Goal: Task Accomplishment & Management: Manage account settings

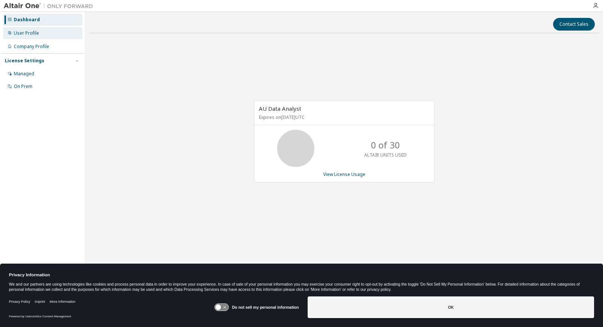
click at [29, 33] on div "User Profile" at bounding box center [26, 33] width 25 height 6
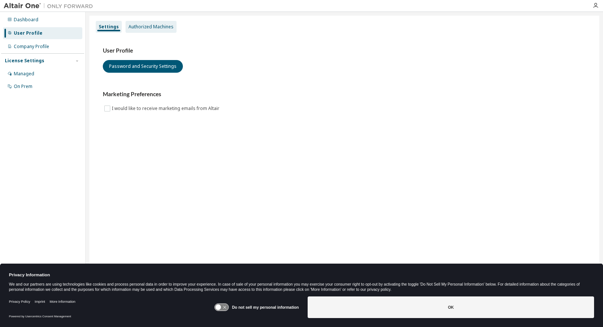
click at [140, 25] on div "Authorized Machines" at bounding box center [151, 27] width 45 height 6
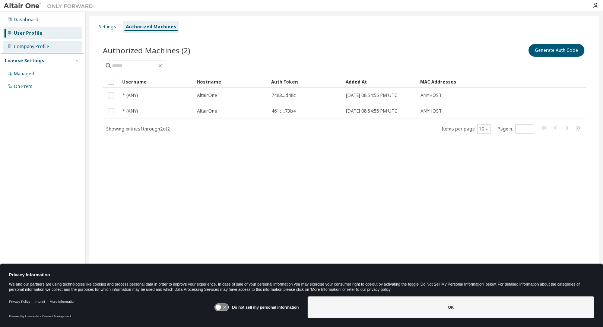
click at [47, 49] on div "Company Profile" at bounding box center [31, 47] width 35 height 6
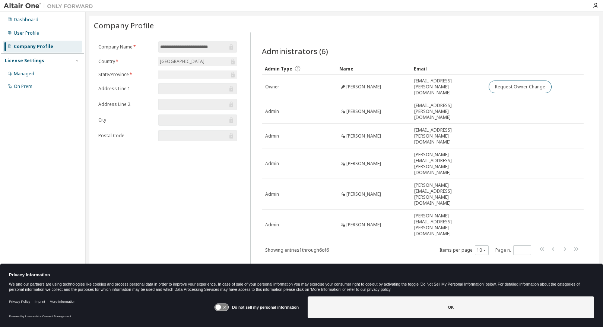
click at [36, 62] on div "License Settings" at bounding box center [24, 61] width 39 height 6
click at [26, 76] on div "Managed" at bounding box center [24, 74] width 20 height 6
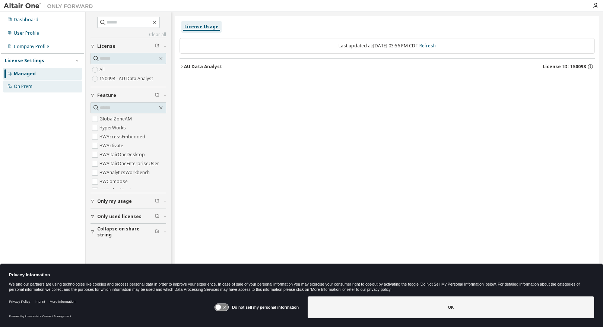
click at [27, 87] on div "On Prem" at bounding box center [23, 86] width 19 height 6
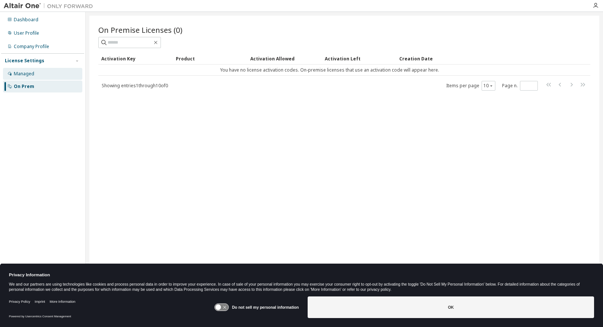
click at [31, 78] on div "Managed" at bounding box center [42, 74] width 79 height 12
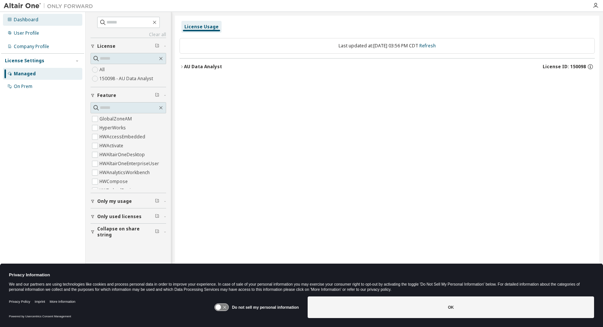
click at [33, 19] on div "Dashboard" at bounding box center [26, 20] width 25 height 6
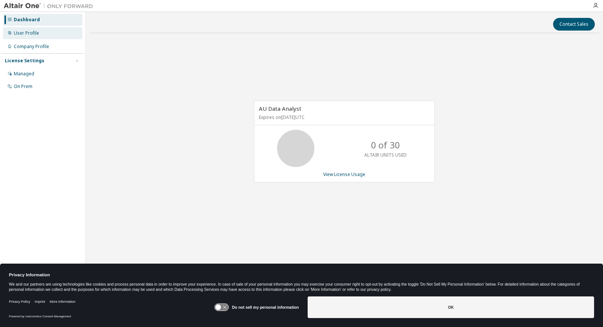
click at [36, 34] on div "User Profile" at bounding box center [26, 33] width 25 height 6
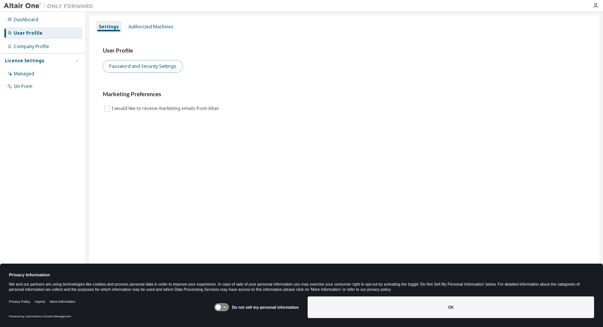
click at [127, 67] on button "Password and Security Settings" at bounding box center [143, 66] width 80 height 13
click at [31, 22] on div "Dashboard" at bounding box center [42, 20] width 79 height 12
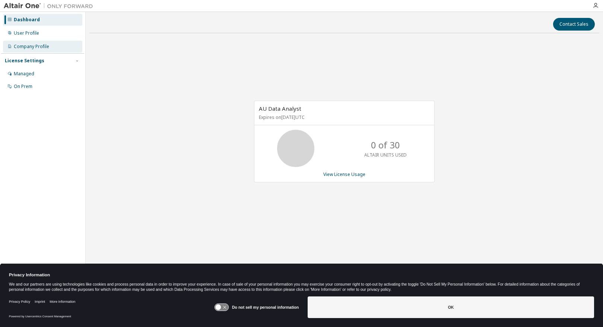
click at [29, 45] on div "Company Profile" at bounding box center [31, 47] width 35 height 6
